Goal: Navigation & Orientation: Find specific page/section

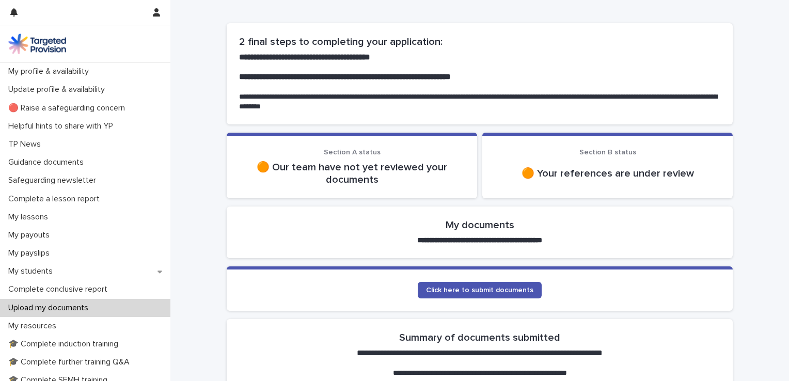
scroll to position [161, 0]
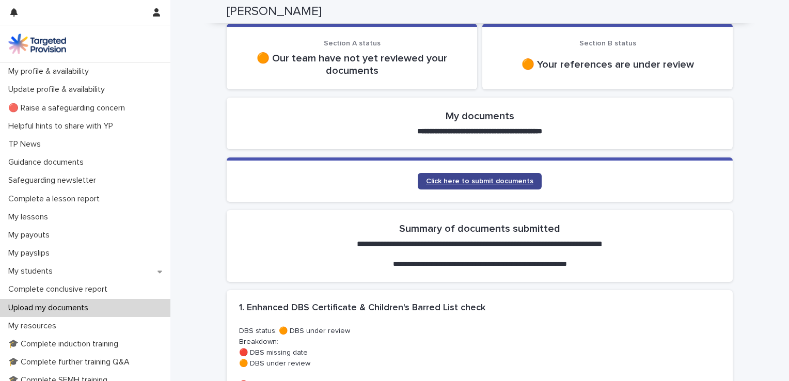
click at [458, 183] on span "Click here to submit documents" at bounding box center [479, 181] width 107 height 7
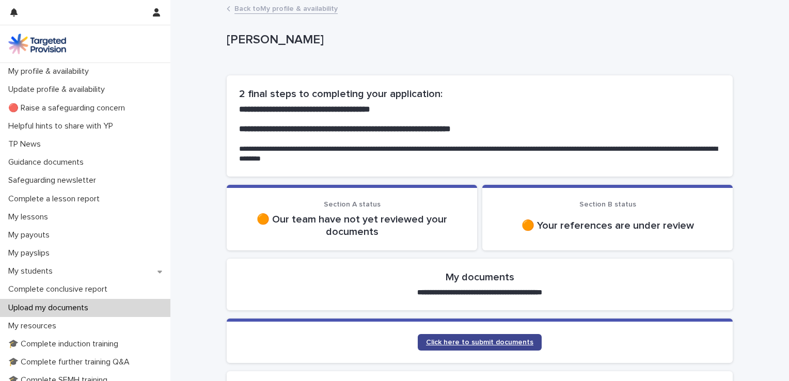
click at [488, 341] on span "Click here to submit documents" at bounding box center [479, 342] width 107 height 7
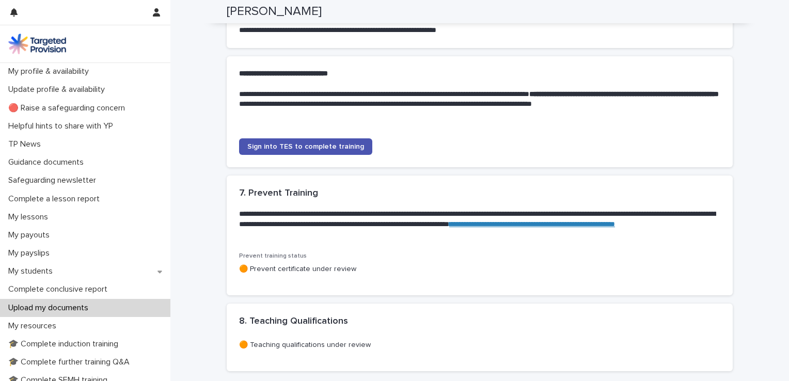
scroll to position [1064, 0]
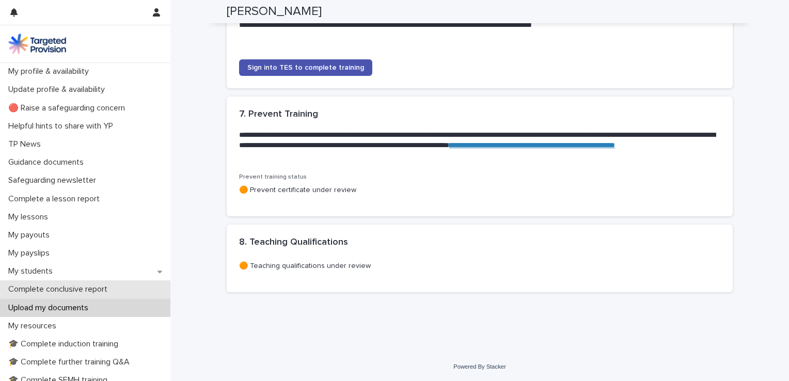
click at [58, 290] on p "Complete conclusive report" at bounding box center [60, 290] width 112 height 10
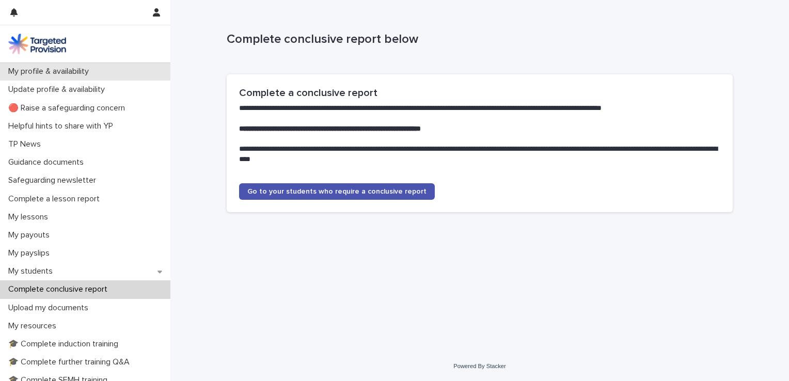
click at [71, 64] on div "My profile & availability" at bounding box center [85, 72] width 170 height 18
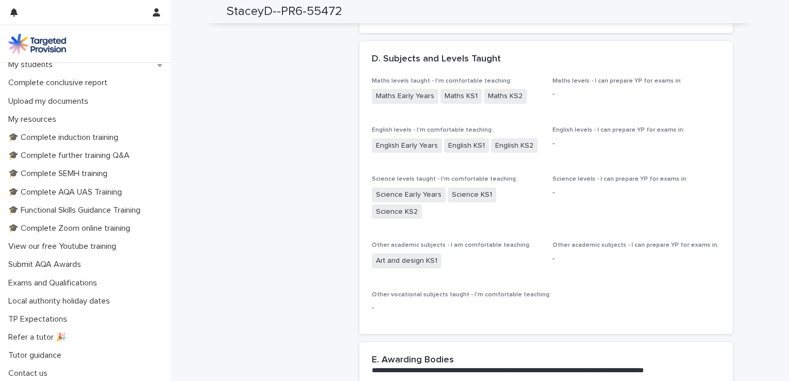
scroll to position [209, 0]
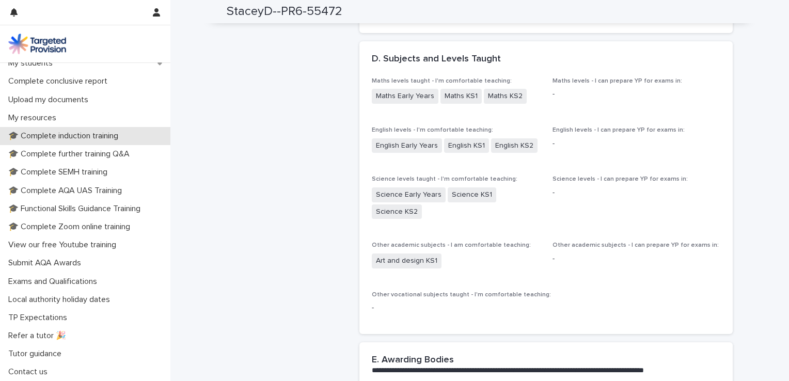
click at [98, 130] on div "🎓 Complete induction training" at bounding box center [85, 136] width 170 height 18
